Goal: Information Seeking & Learning: Learn about a topic

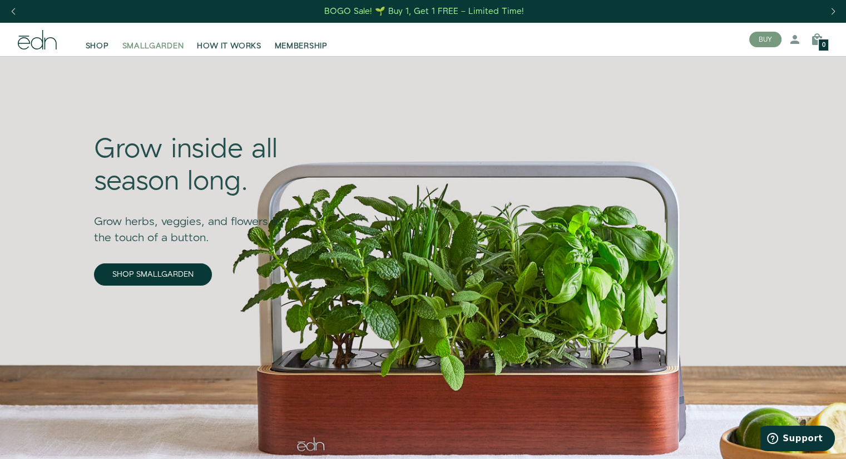
click at [149, 47] on span "SMALLGARDEN" at bounding box center [153, 46] width 62 height 11
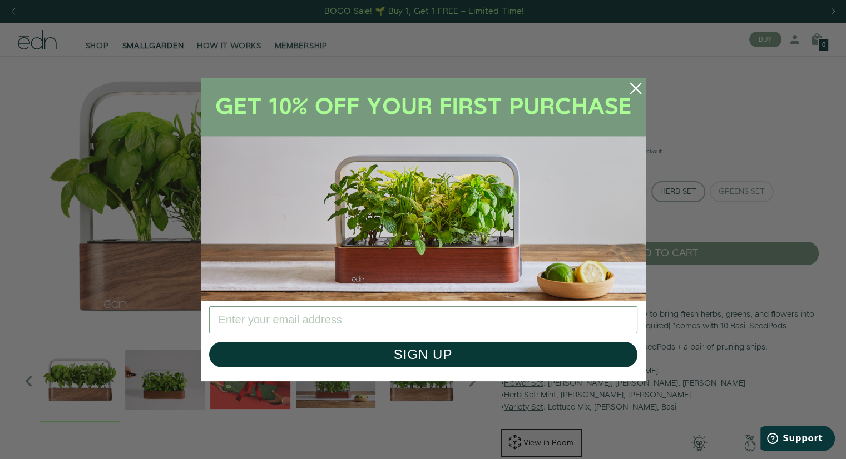
click at [690, 194] on div "Close dialog SIGN UP Submit" at bounding box center [423, 229] width 846 height 459
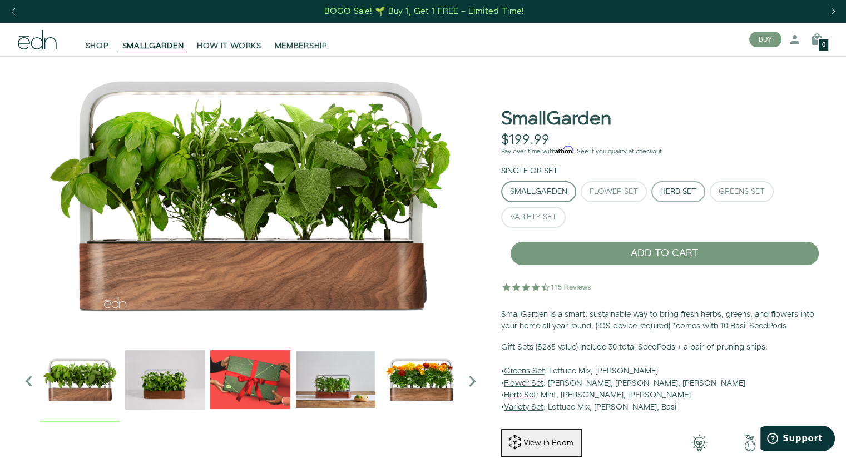
click at [677, 193] on div "Herb Set" at bounding box center [678, 192] width 36 height 8
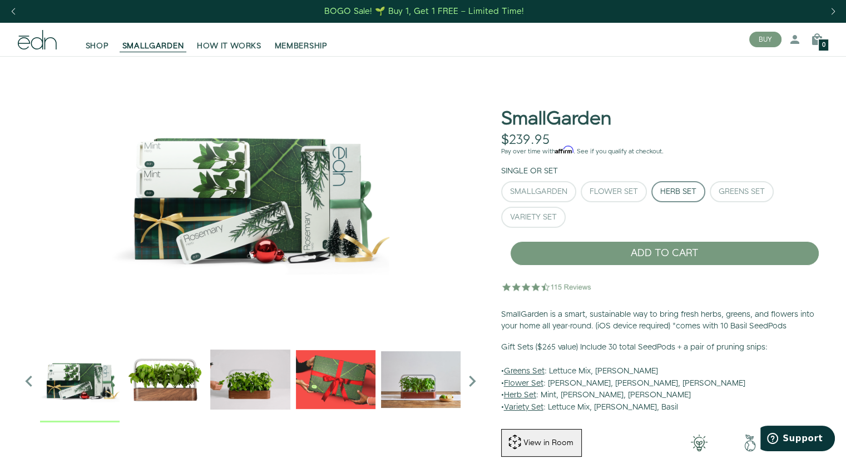
click at [168, 388] on img "1 / 6" at bounding box center [165, 380] width 80 height 80
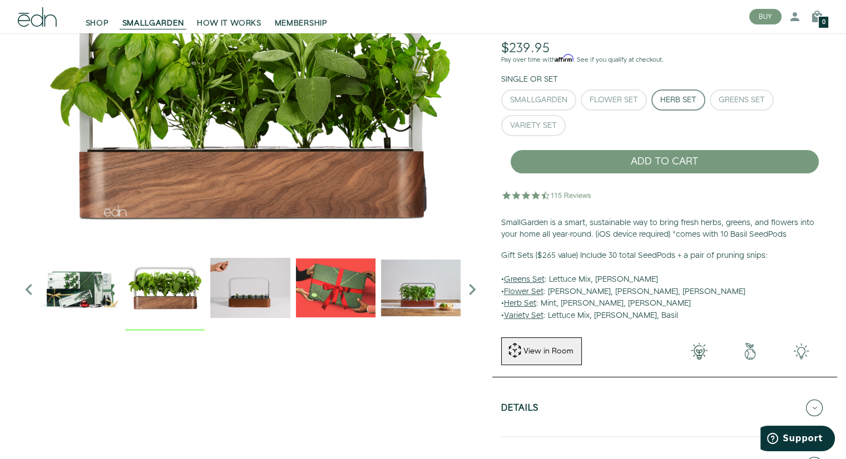
scroll to position [111, 0]
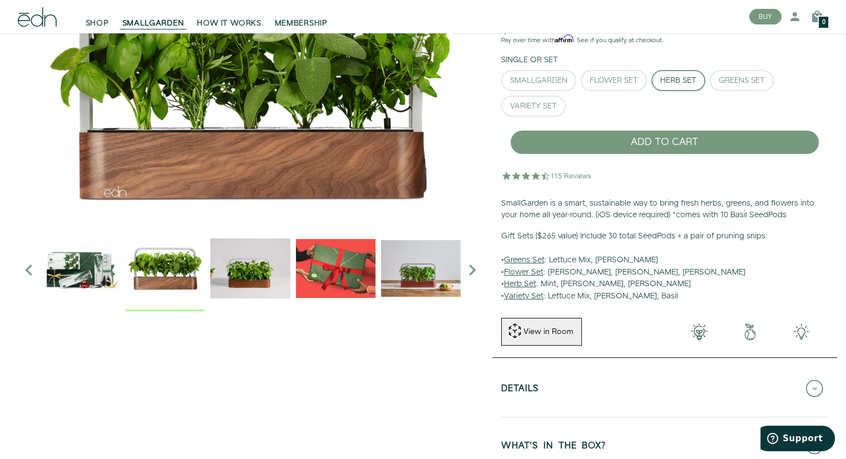
click at [554, 336] on div "View in Room" at bounding box center [548, 331] width 52 height 11
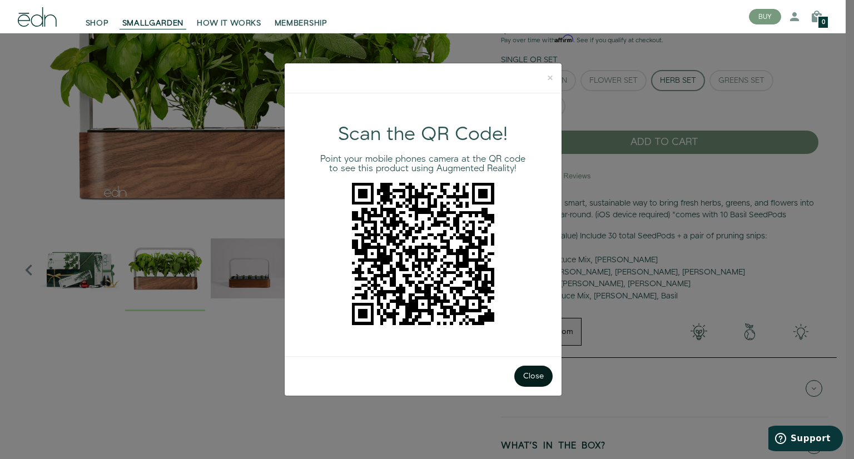
click at [533, 376] on button "Close" at bounding box center [533, 376] width 38 height 21
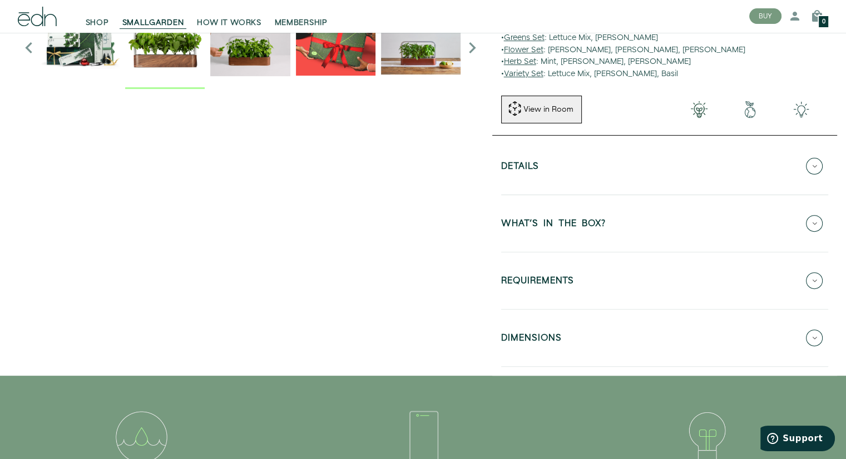
scroll to position [222, 0]
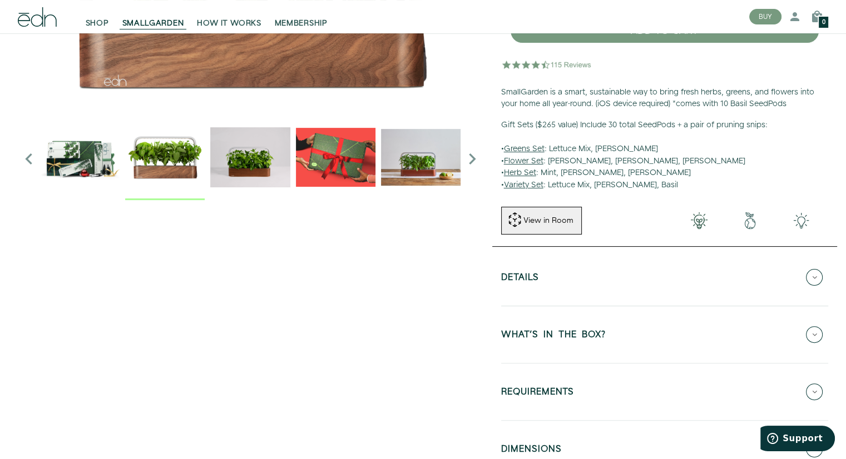
click at [812, 277] on icon at bounding box center [814, 277] width 17 height 17
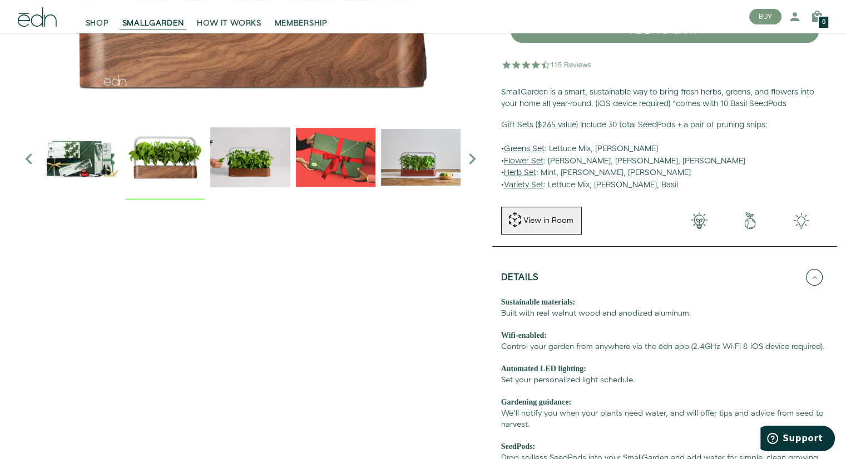
click at [476, 331] on div at bounding box center [250, 242] width 483 height 816
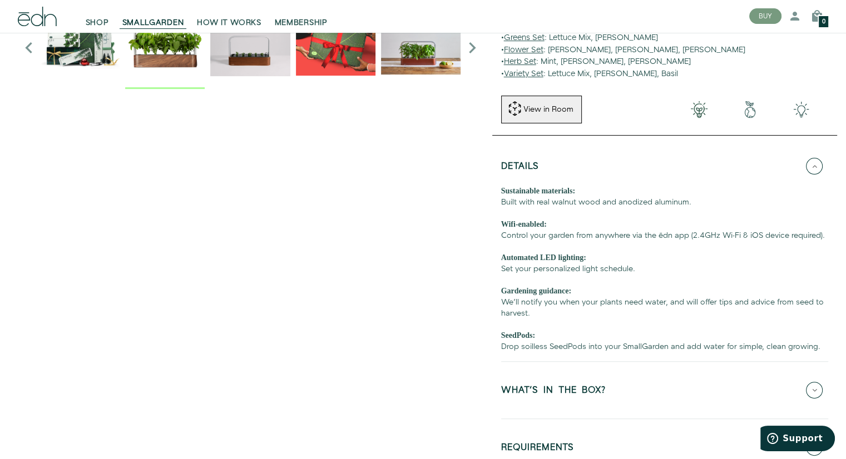
scroll to position [445, 0]
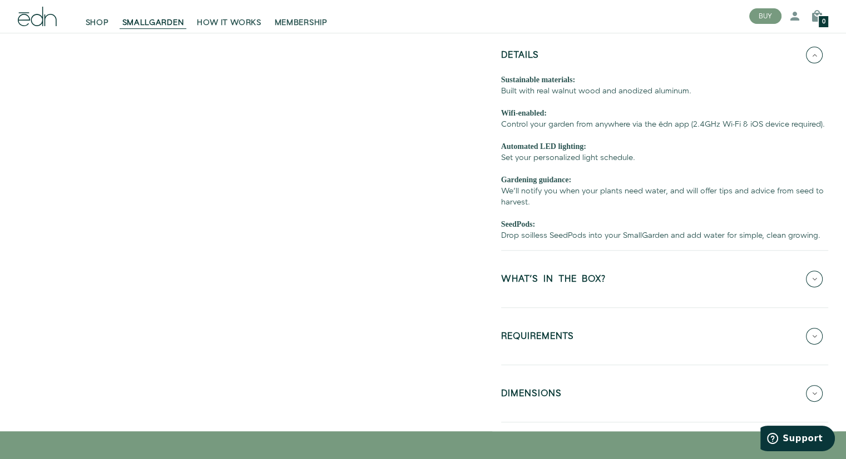
click at [814, 282] on icon at bounding box center [814, 279] width 17 height 17
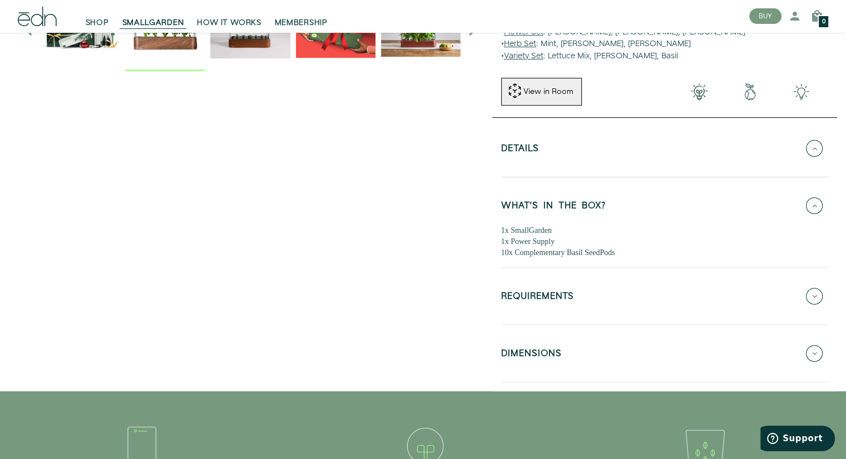
scroll to position [334, 0]
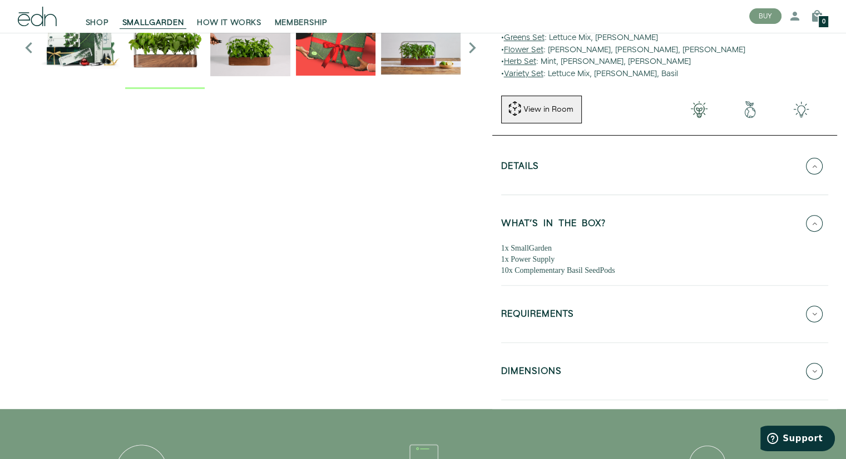
click at [813, 318] on icon at bounding box center [814, 314] width 17 height 17
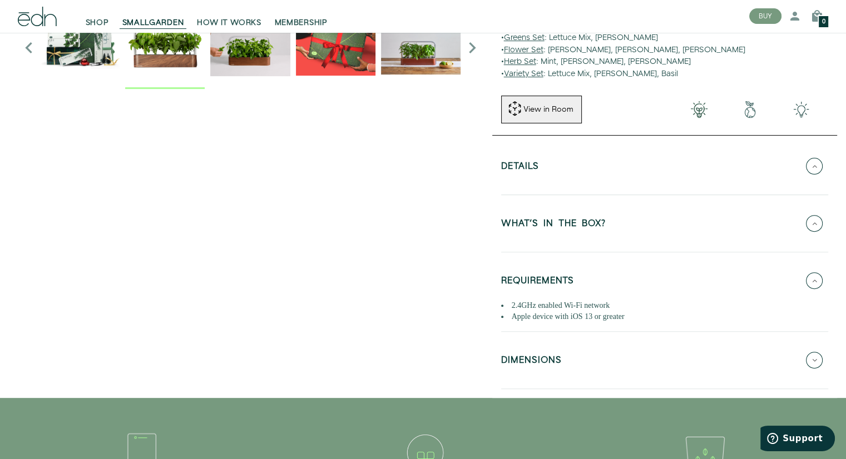
click at [815, 361] on icon at bounding box center [814, 360] width 17 height 17
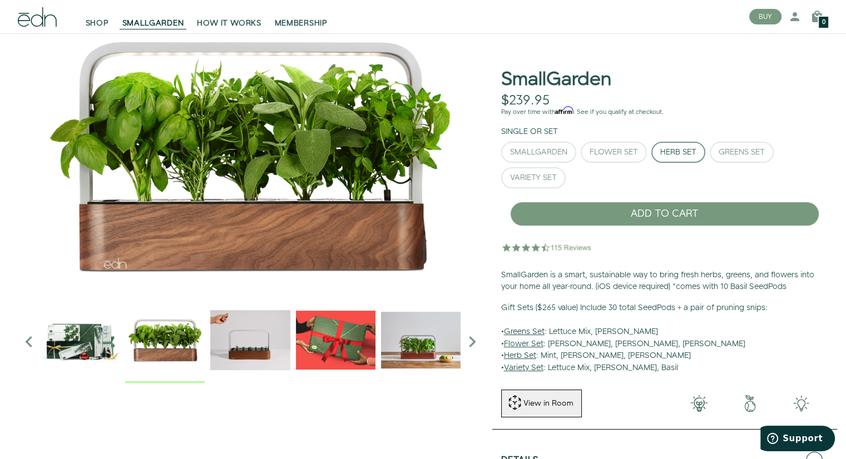
scroll to position [0, 0]
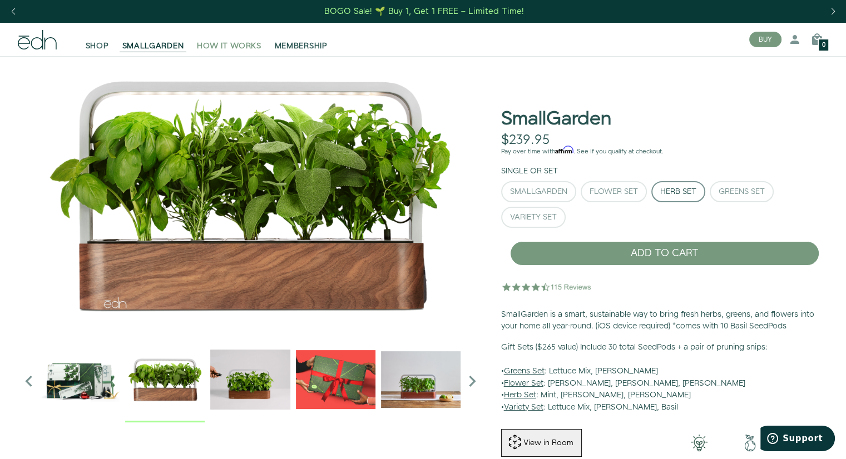
click at [235, 48] on span "HOW IT WORKS" at bounding box center [229, 46] width 64 height 11
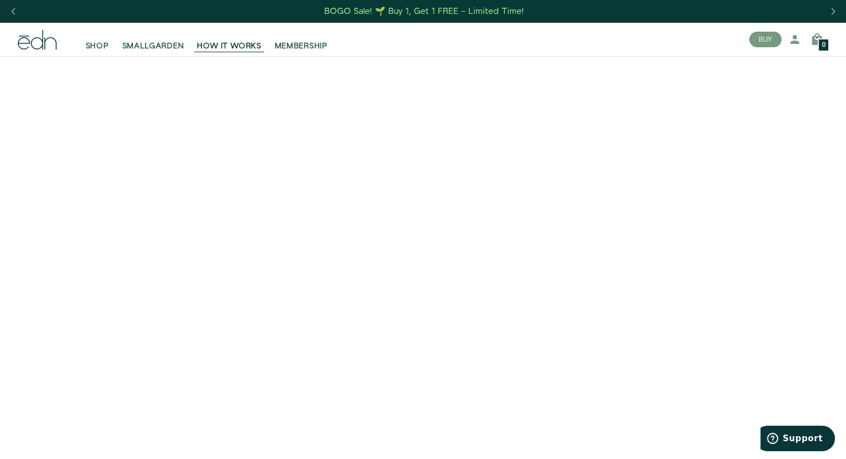
click at [628, 400] on video at bounding box center [423, 267] width 846 height 423
